Goal: Task Accomplishment & Management: Use online tool/utility

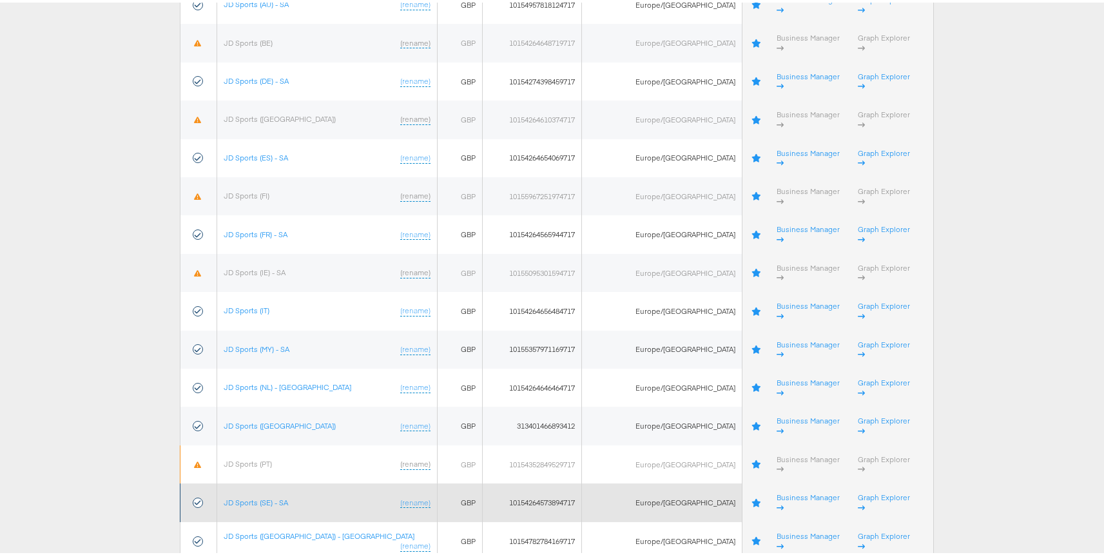
scroll to position [1689, 0]
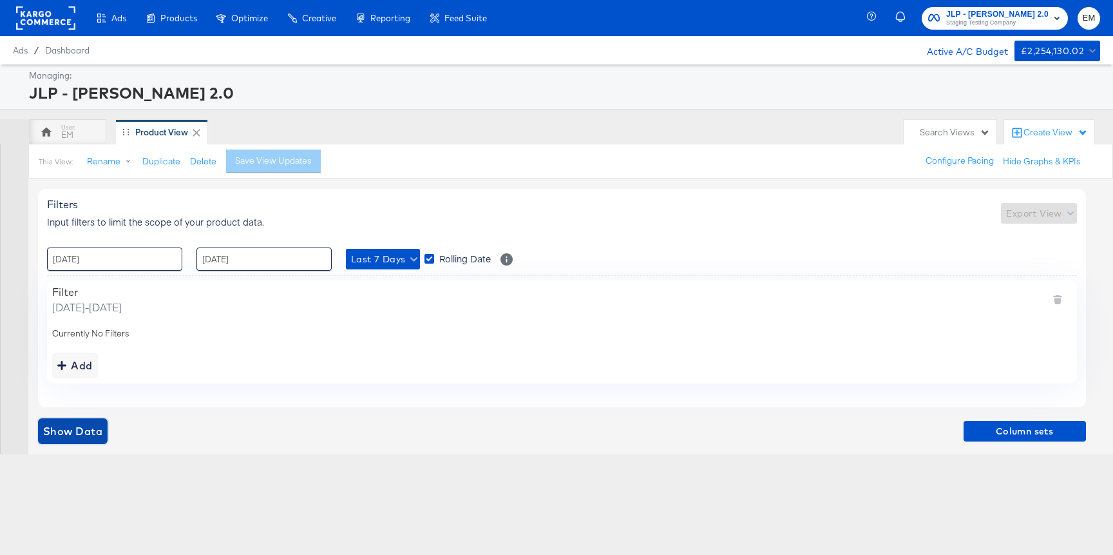
click at [73, 428] on span "Show Data" at bounding box center [72, 431] width 59 height 18
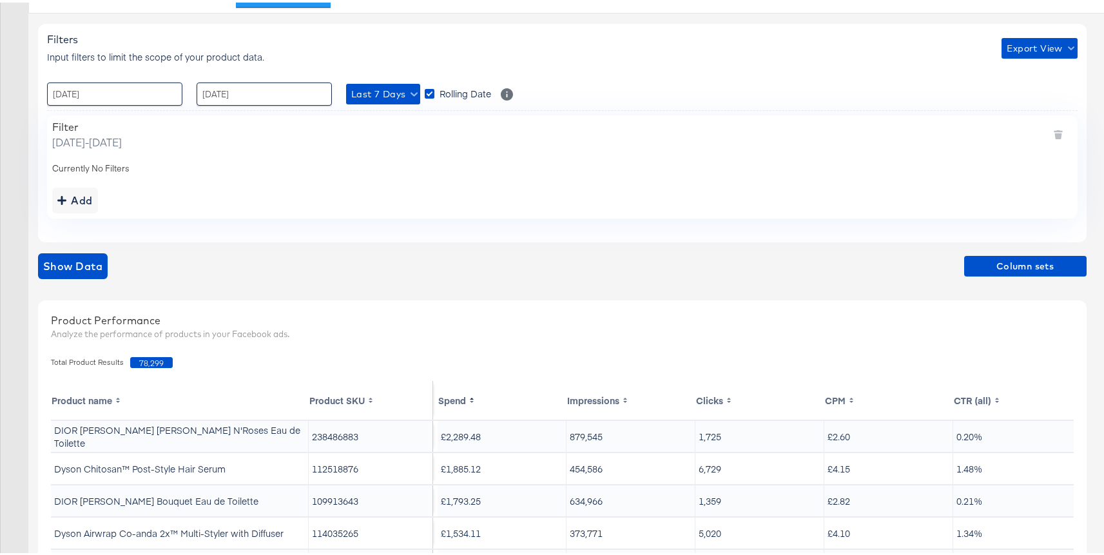
scroll to position [273, 0]
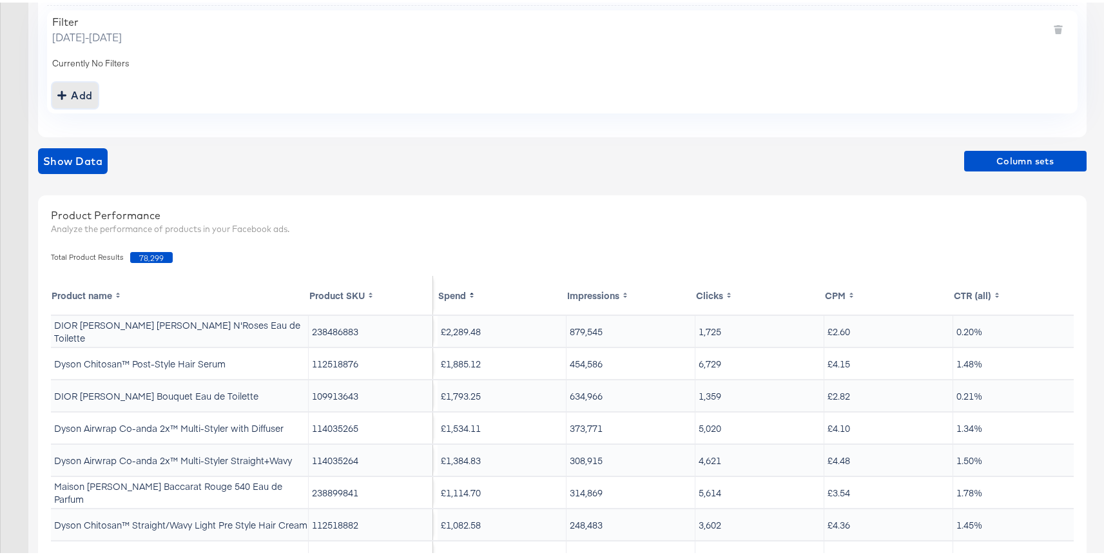
click at [77, 94] on div "Add" at bounding box center [74, 93] width 35 height 18
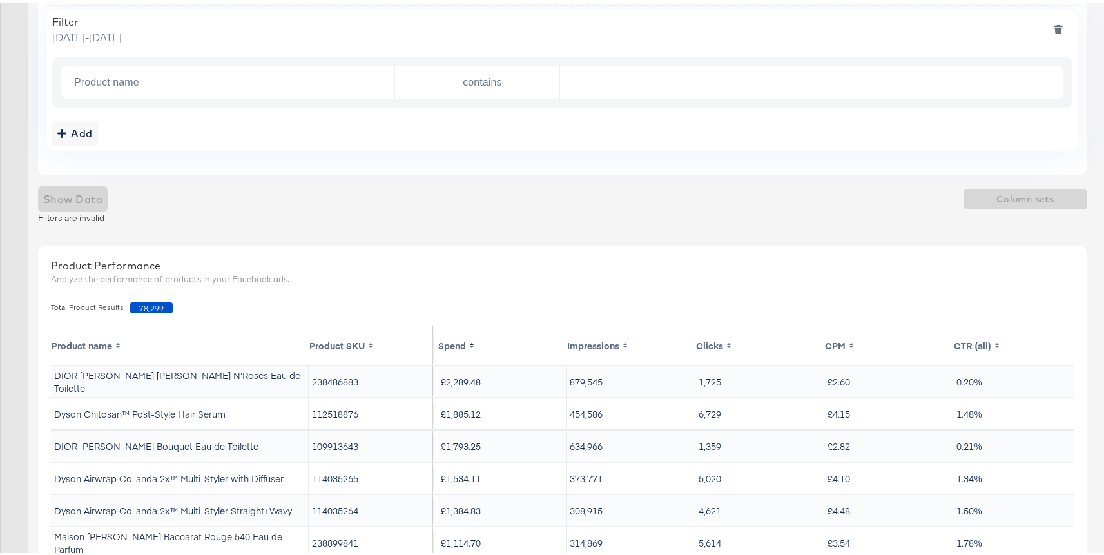
click at [111, 378] on td "DIOR [PERSON_NAME] [PERSON_NAME] N'Roses Eau de Toilette" at bounding box center [180, 378] width 258 height 31
click at [65, 440] on td "DIOR [PERSON_NAME] Bouquet Eau de Toilette" at bounding box center [180, 443] width 258 height 31
copy td "DIOR"
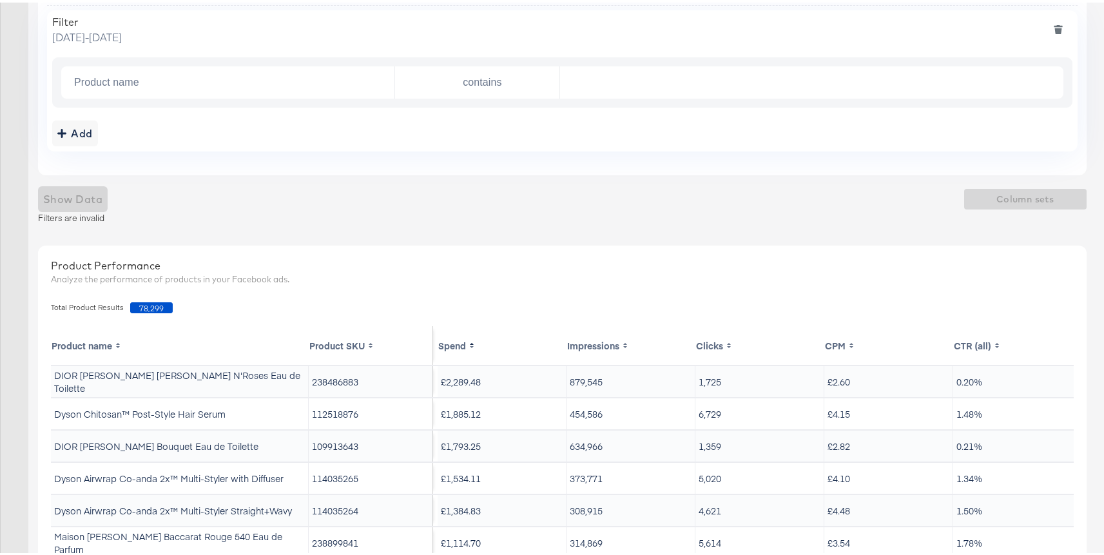
click at [609, 97] on div "Product name contains" at bounding box center [562, 80] width 1020 height 50
click at [637, 84] on input "text" at bounding box center [808, 80] width 496 height 26
paste input "DIOR"
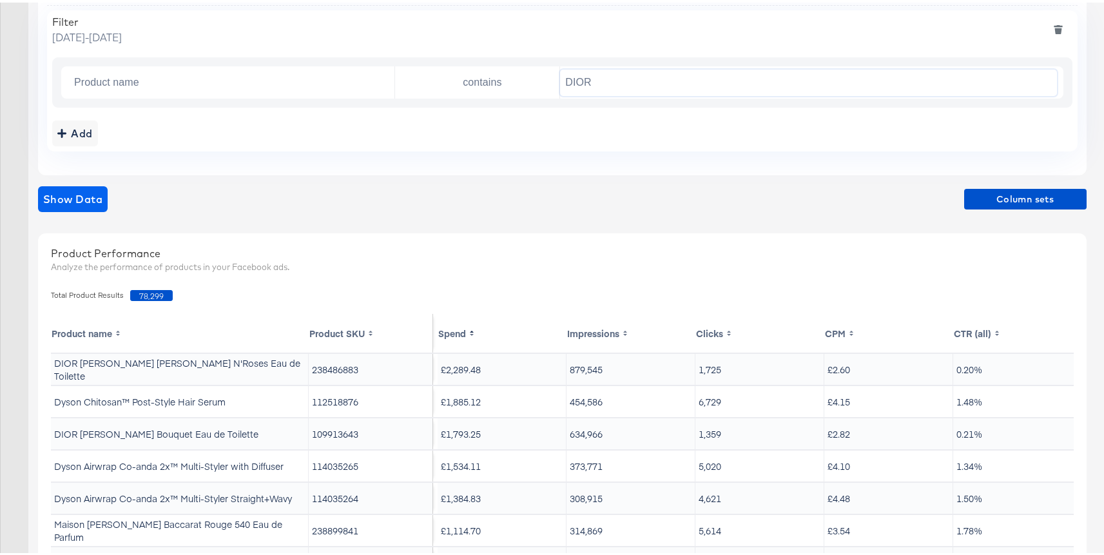
type input "DIOR"
click at [86, 194] on span "Show Data" at bounding box center [72, 196] width 59 height 18
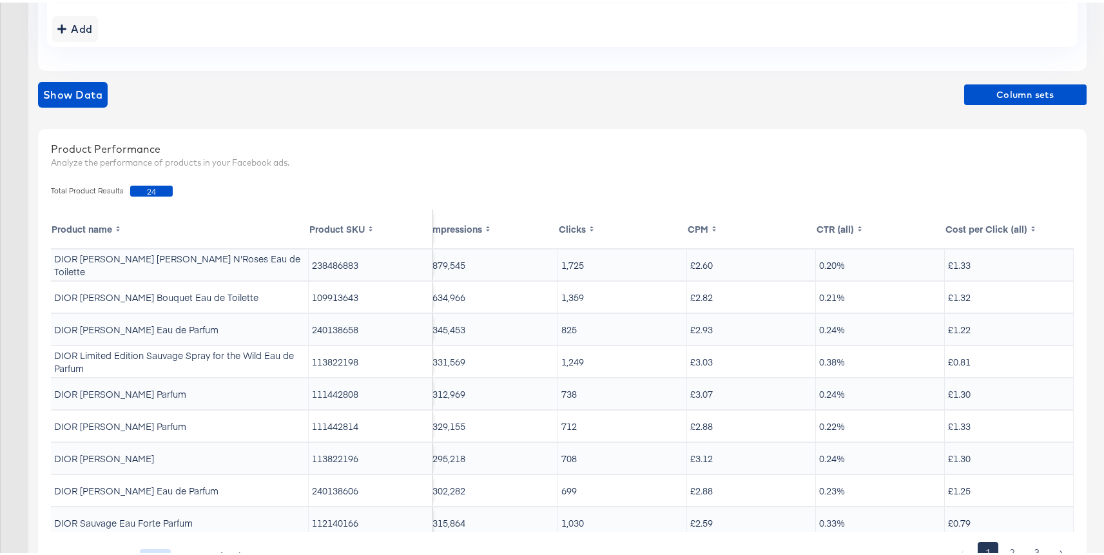
scroll to position [397, 0]
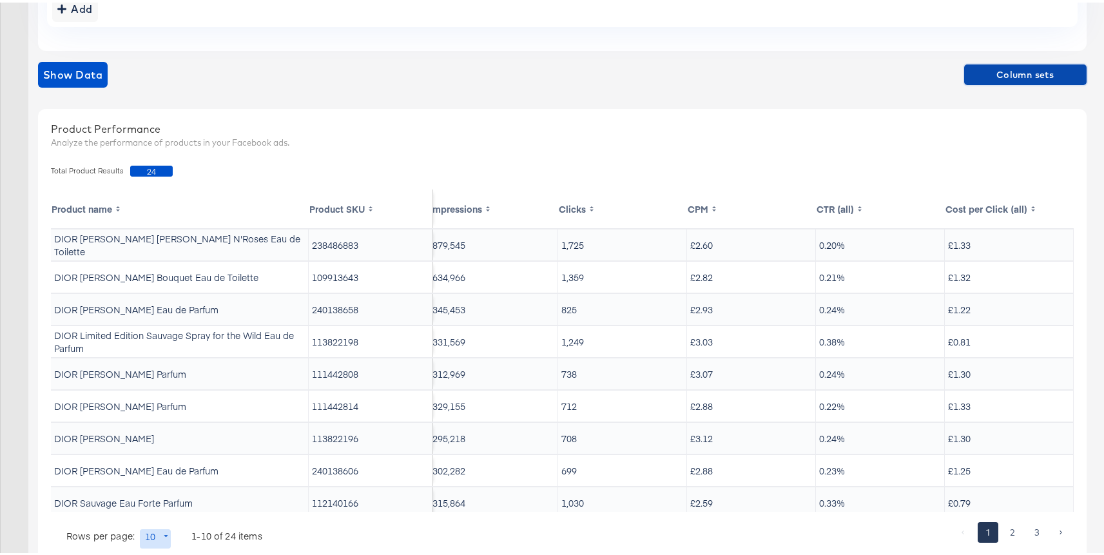
click at [998, 72] on span "Column sets" at bounding box center [1025, 72] width 112 height 16
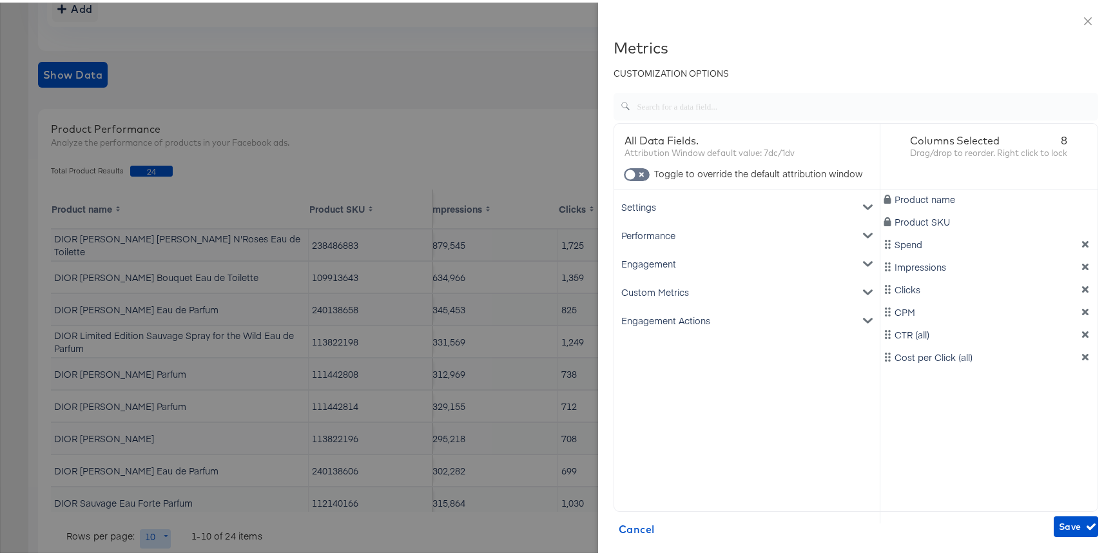
click at [522, 135] on div at bounding box center [556, 277] width 1113 height 555
